Goal: Task Accomplishment & Management: Use online tool/utility

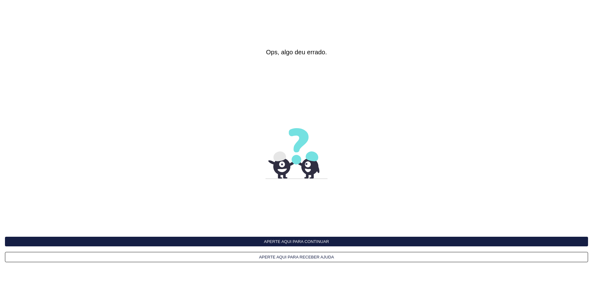
click at [293, 242] on button "Aperte aqui para continuar" at bounding box center [296, 242] width 583 height 10
click at [297, 241] on button "Aperte aqui para continuar" at bounding box center [296, 242] width 583 height 10
click at [267, 242] on button "Aperte aqui para continuar" at bounding box center [296, 242] width 583 height 10
